Goal: Information Seeking & Learning: Learn about a topic

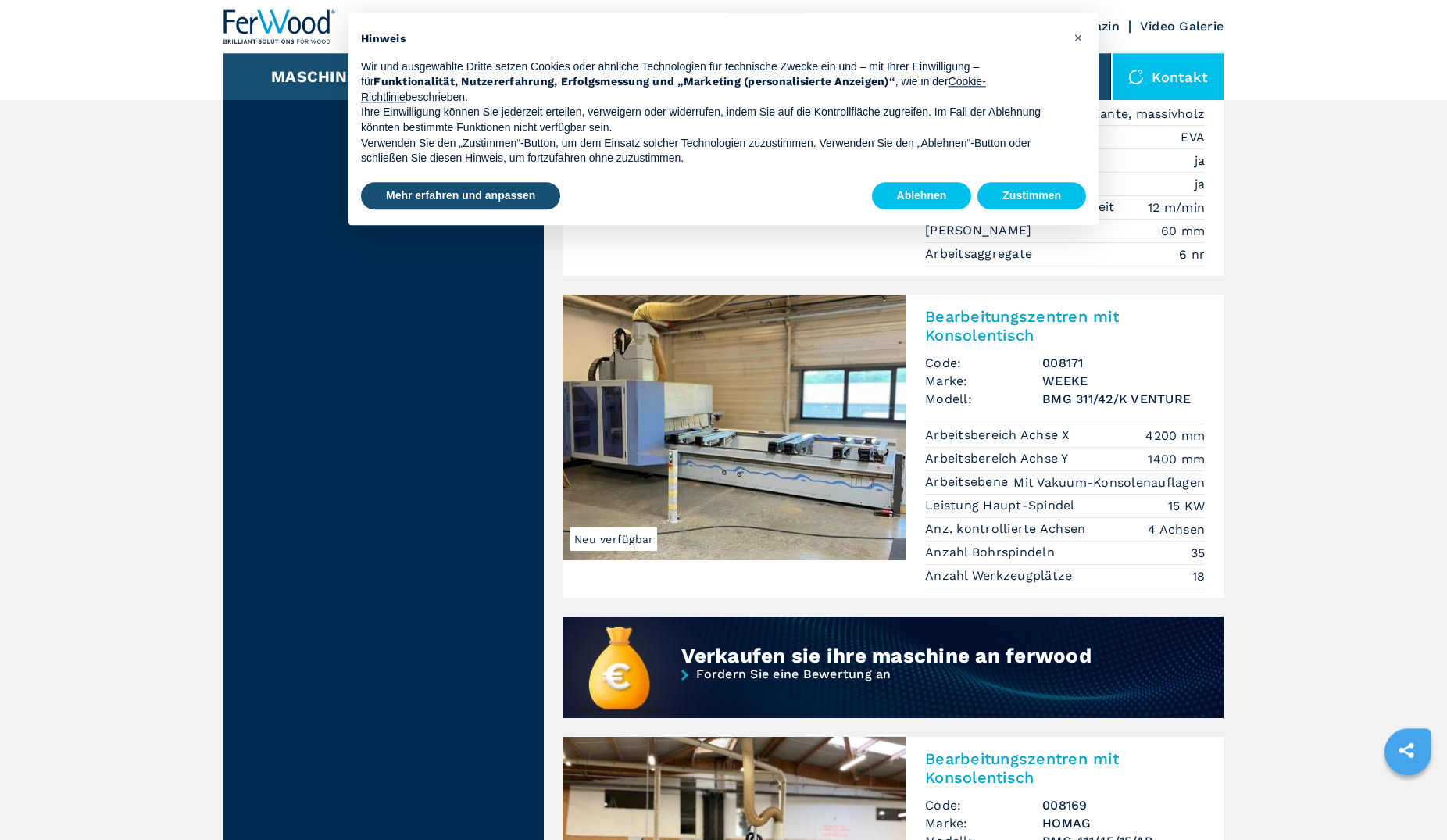
scroll to position [876, 0]
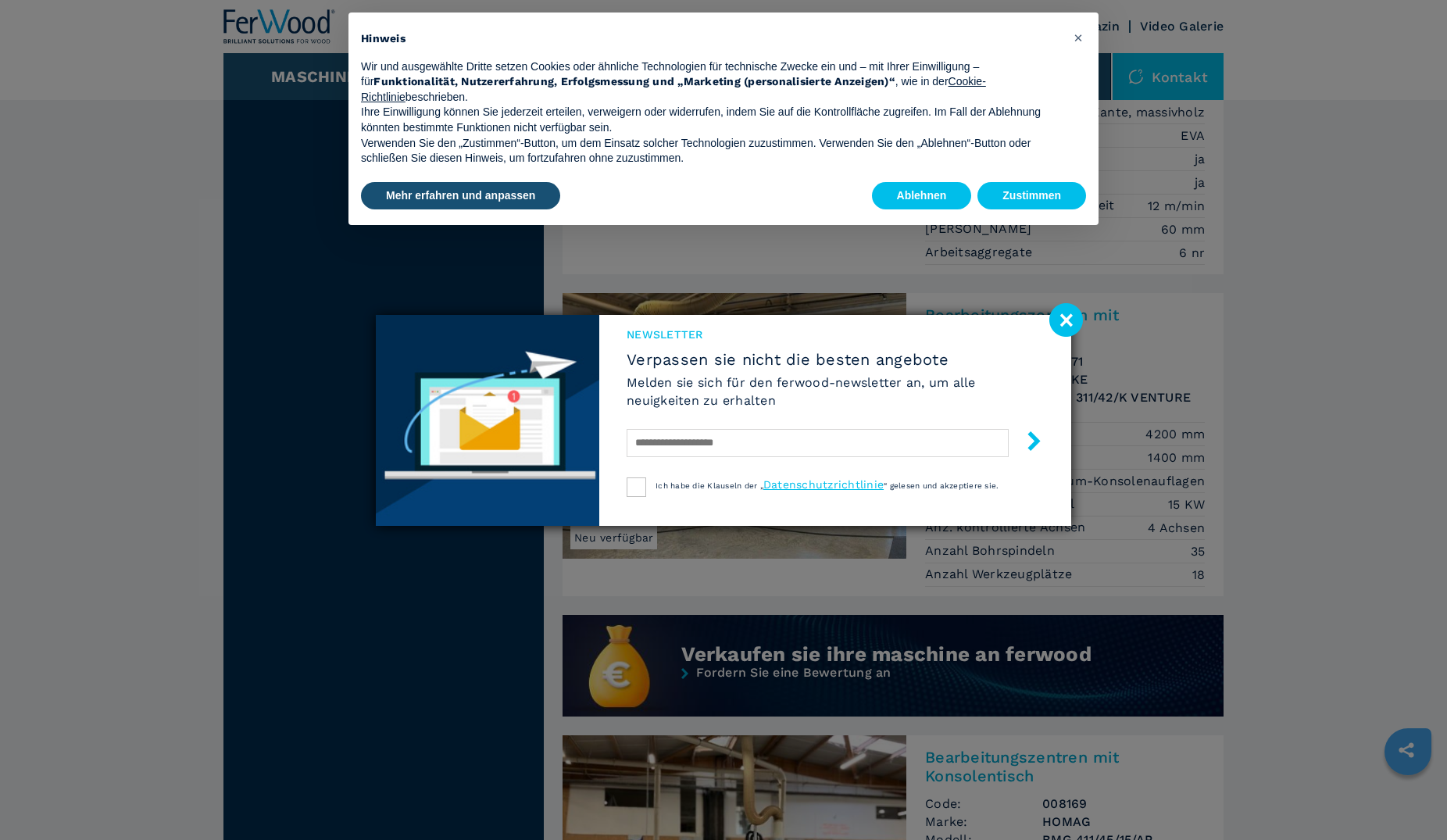
click at [1063, 313] on image at bounding box center [1066, 320] width 34 height 34
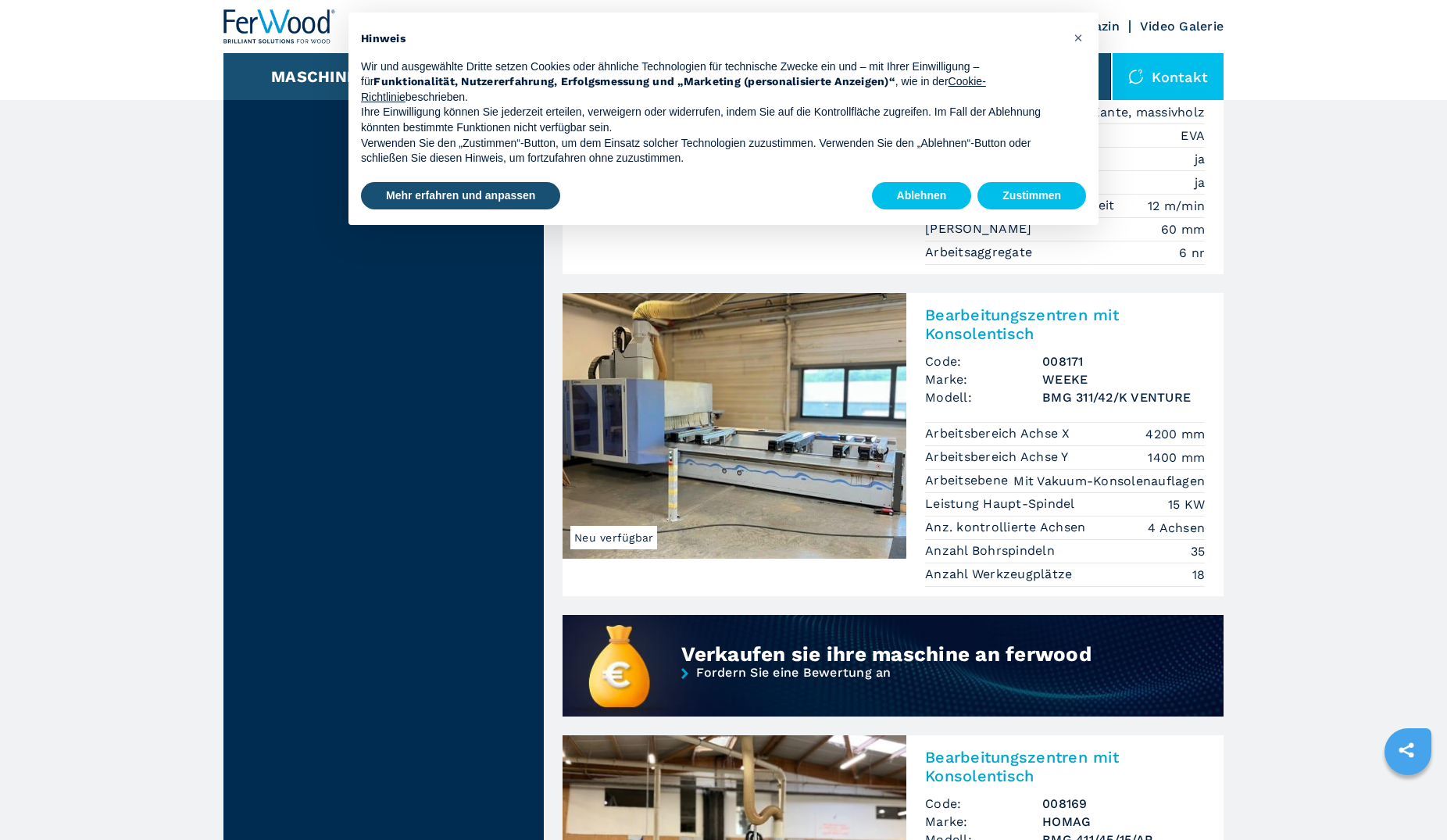
click at [918, 175] on div "Hinweis Wir und ausgewählte Dritte setzen Cookies oder ähnliche Technologien fü…" at bounding box center [724, 95] width 750 height 167
click at [928, 194] on button "Ablehnen" at bounding box center [922, 196] width 100 height 28
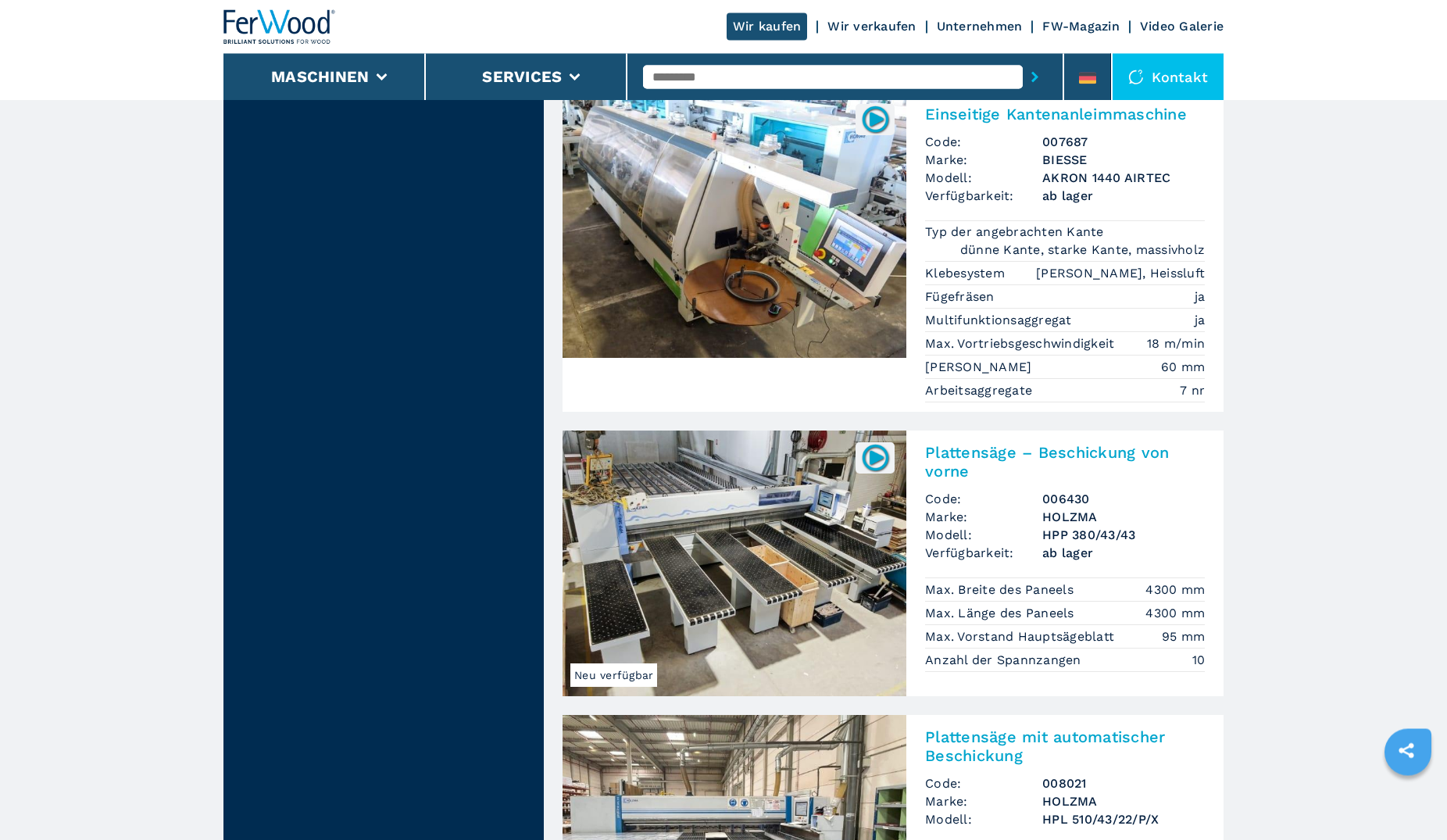
scroll to position [1912, 0]
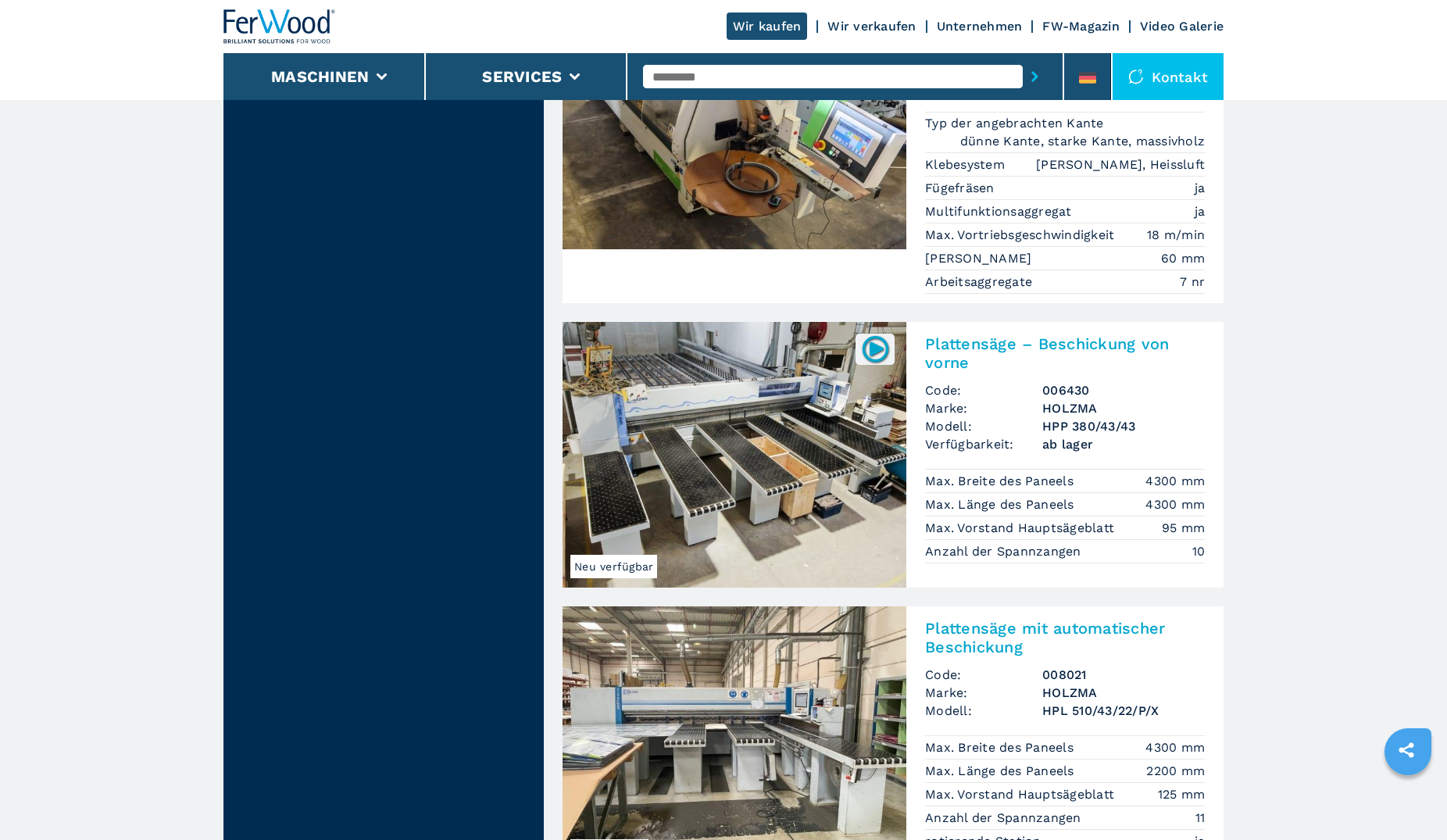
click at [777, 504] on img at bounding box center [734, 454] width 344 height 266
click at [777, 504] on div "**********" at bounding box center [724, 560] width 1447 height 4944
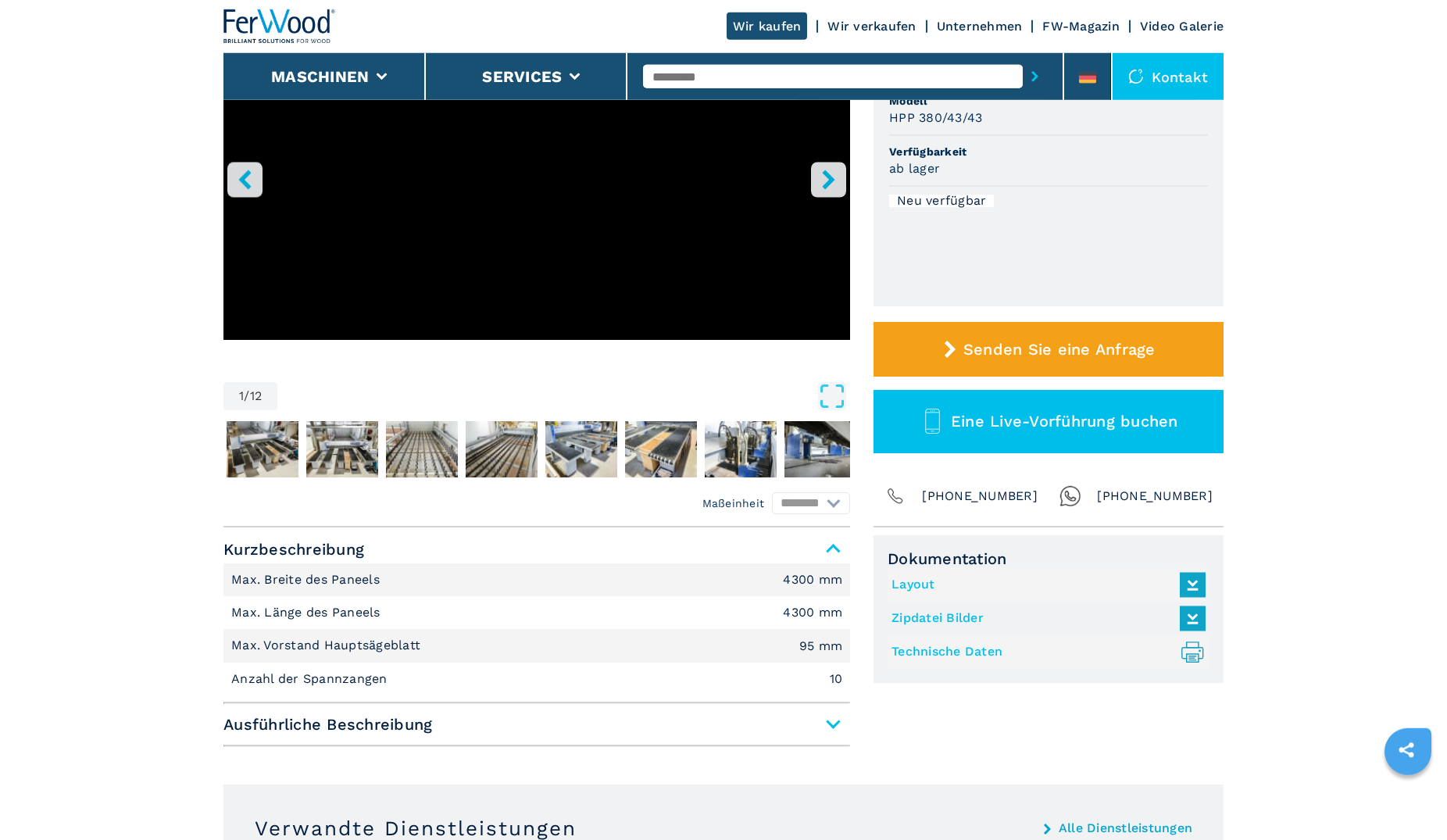
scroll to position [80, 0]
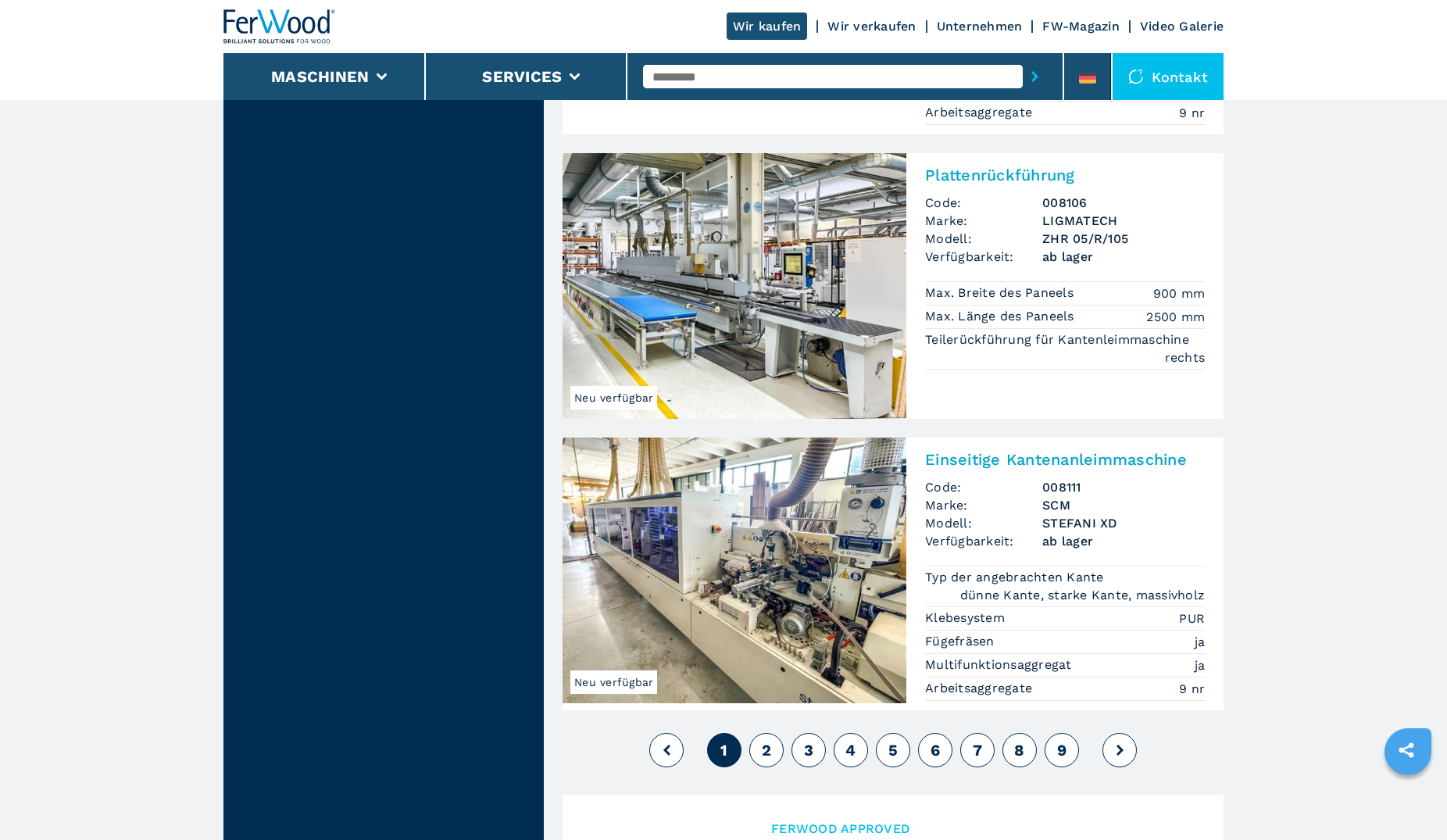
scroll to position [3506, 0]
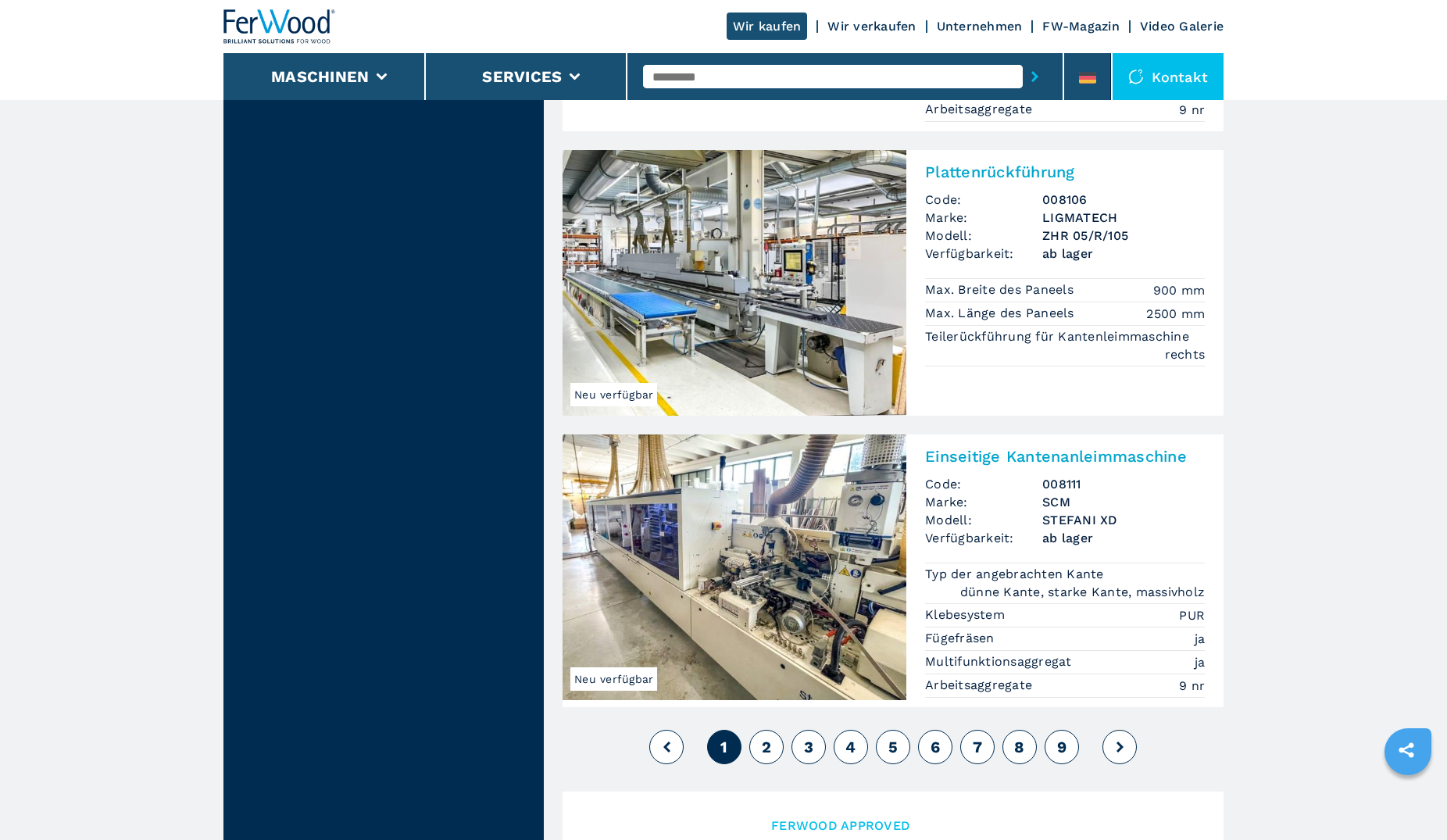
click at [769, 730] on button "2" at bounding box center [766, 746] width 34 height 34
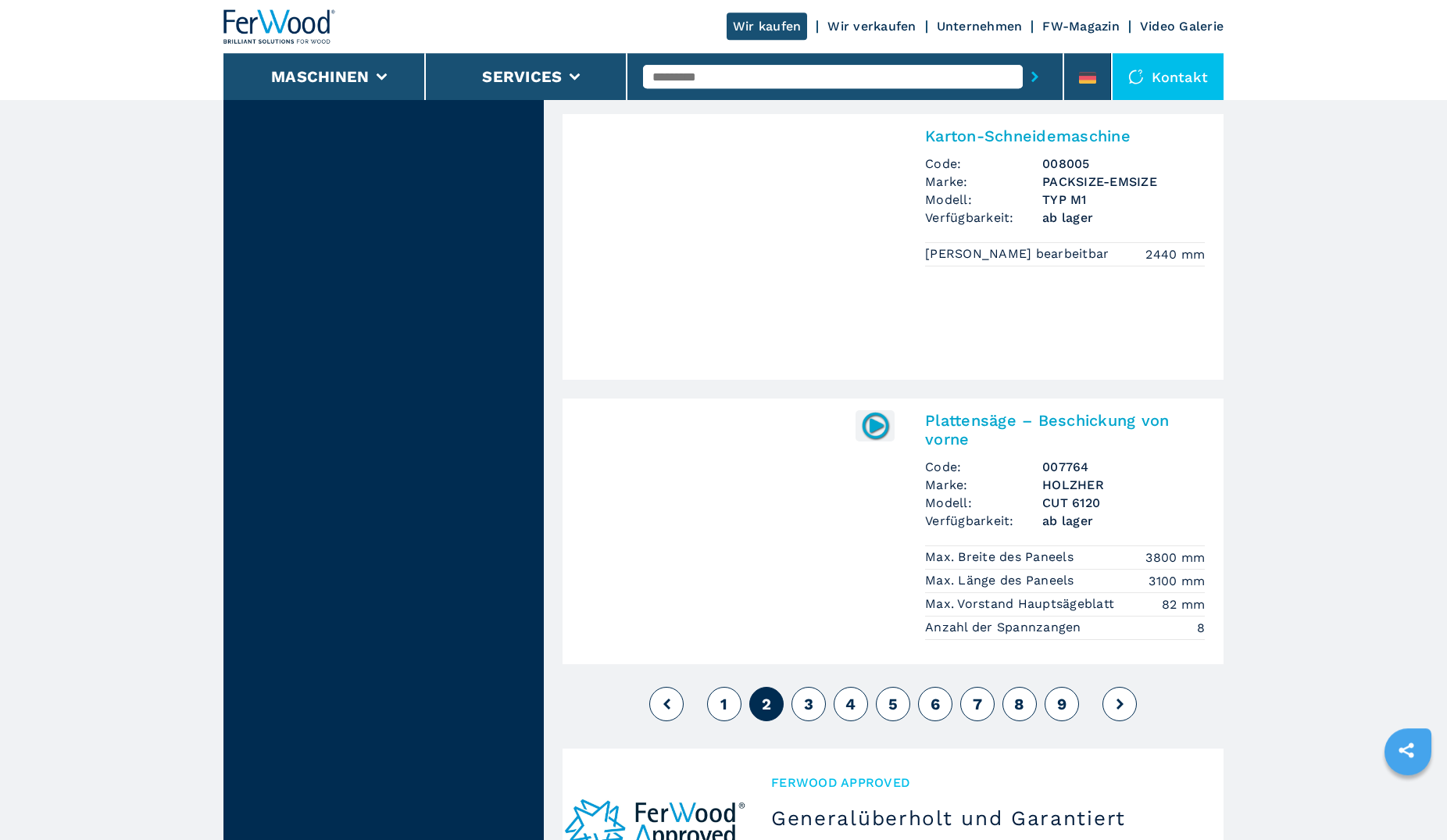
scroll to position [3426, 0]
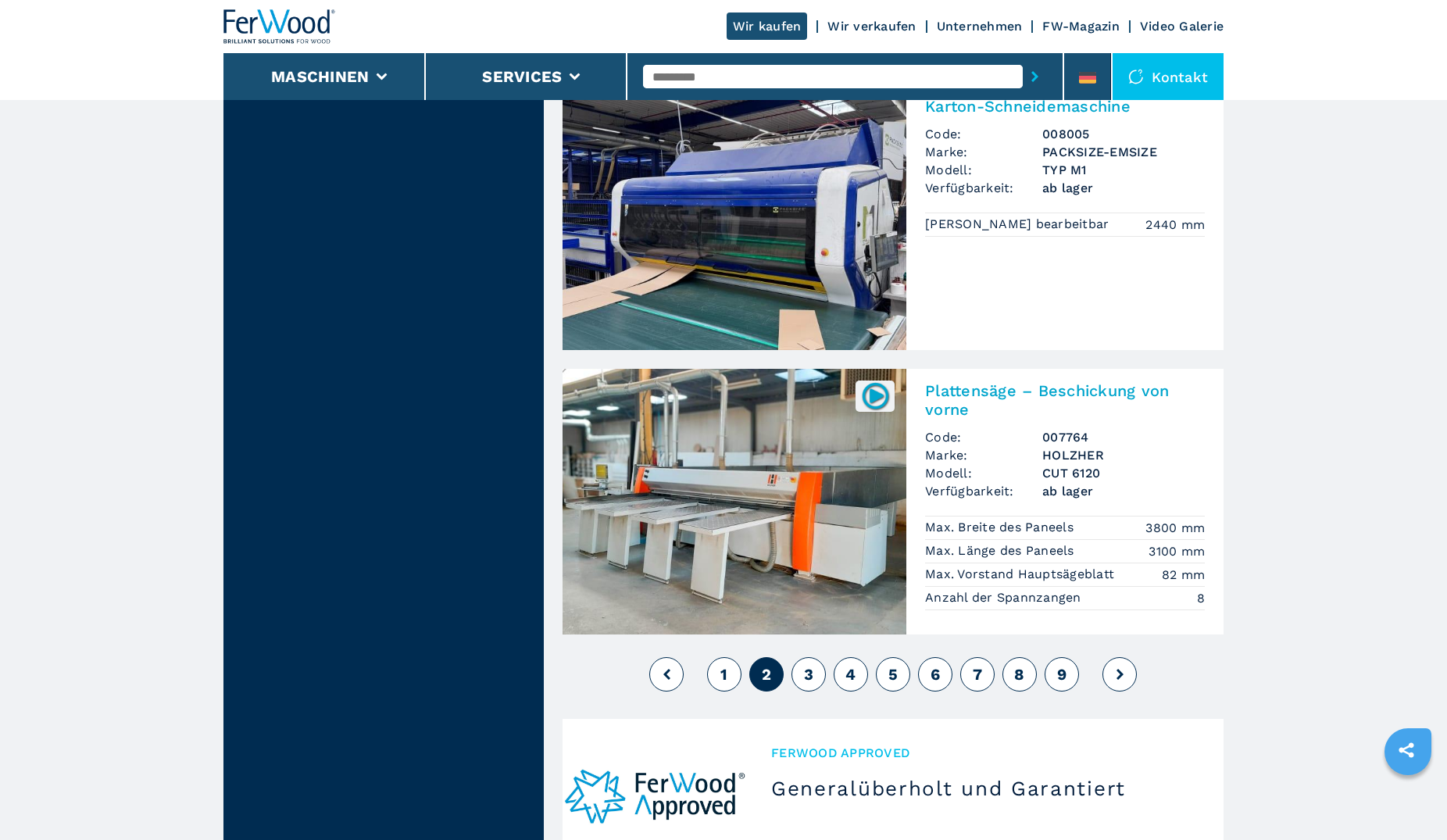
click at [829, 653] on div "1 2 3 4 5 6 7 8 9" at bounding box center [893, 673] width 661 height 42
click at [819, 657] on button "3" at bounding box center [808, 673] width 34 height 34
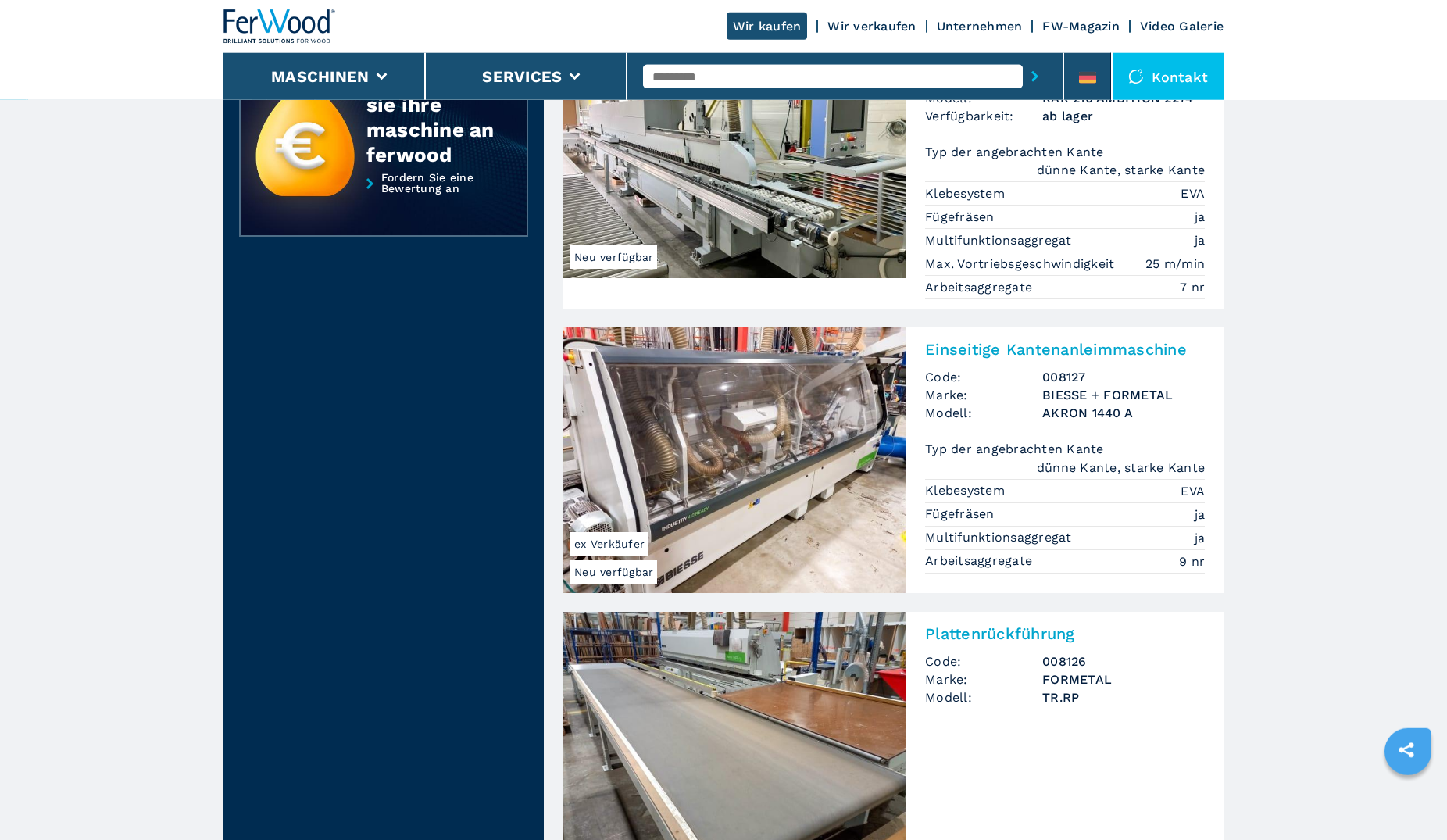
scroll to position [478, 0]
